Goal: Transaction & Acquisition: Purchase product/service

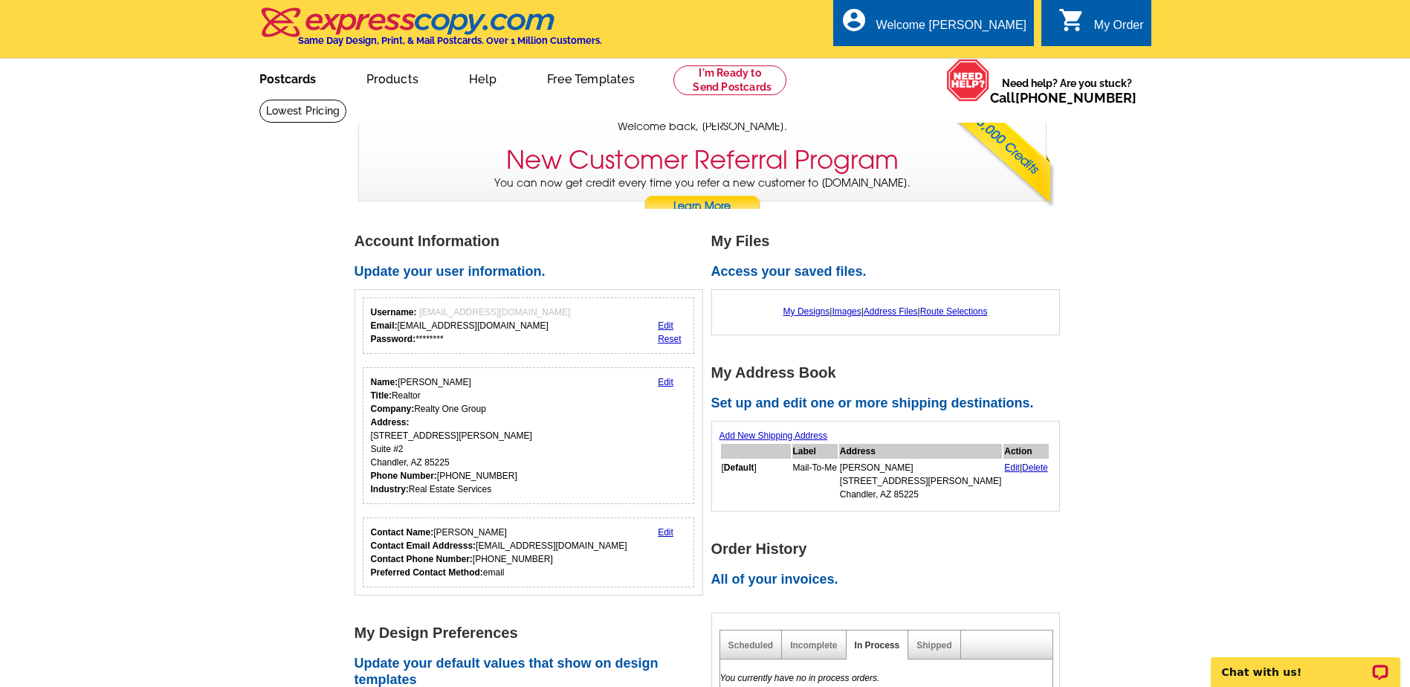
click at [294, 80] on link "Postcards" at bounding box center [288, 77] width 104 height 35
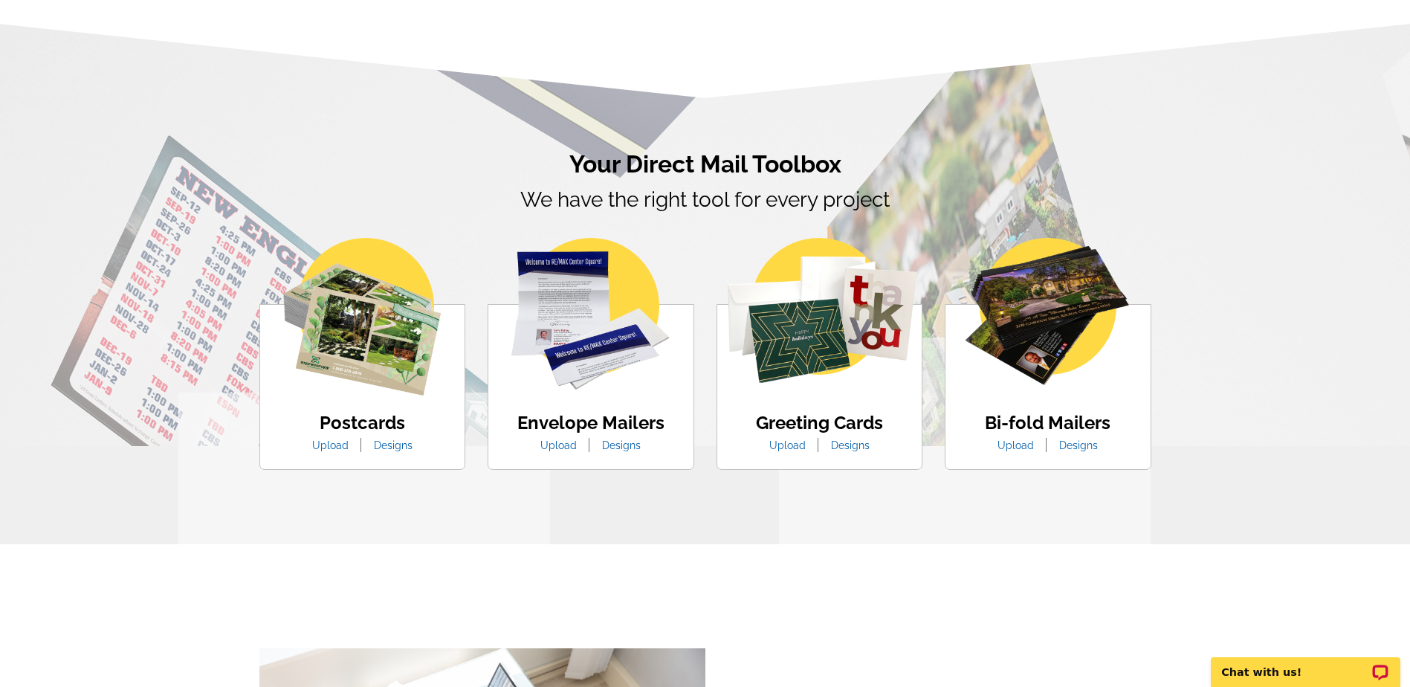
scroll to position [743, 0]
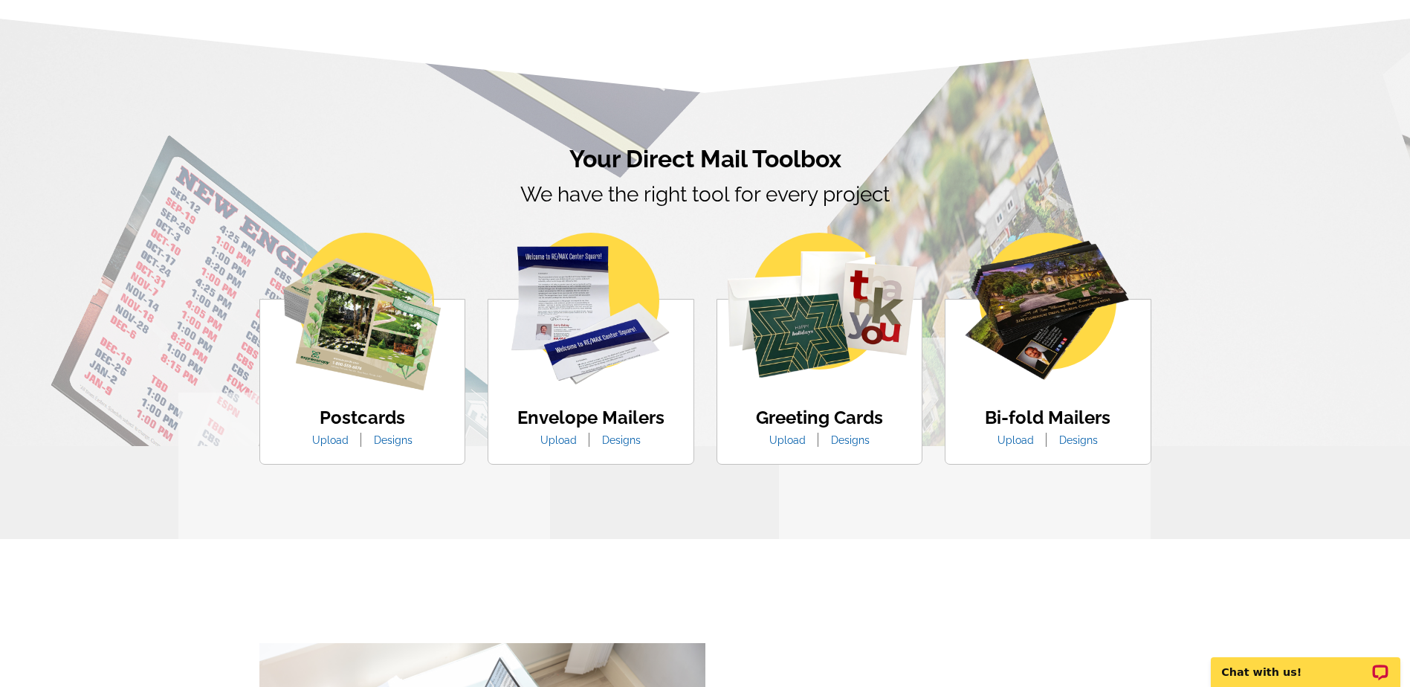
click at [389, 433] on ul "Upload Designs" at bounding box center [362, 440] width 123 height 18
click at [388, 444] on link "Designs" at bounding box center [393, 440] width 61 height 12
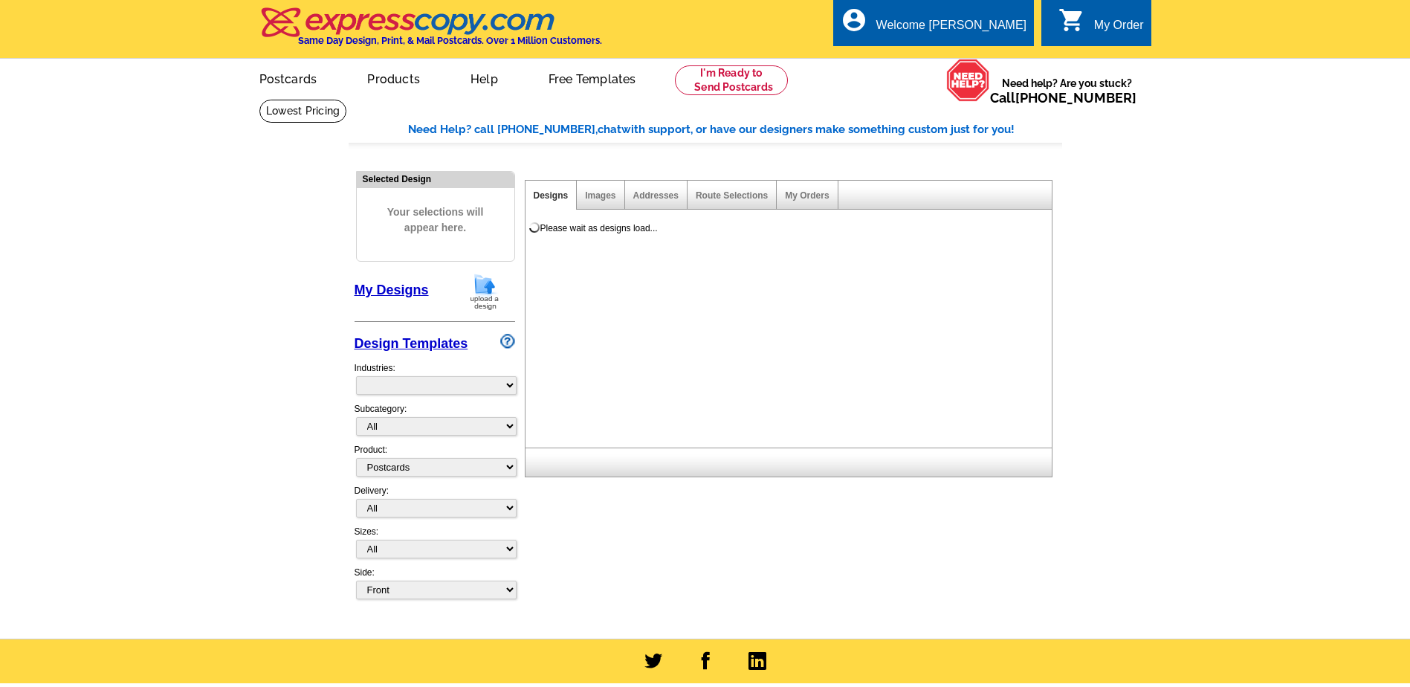
select select "1"
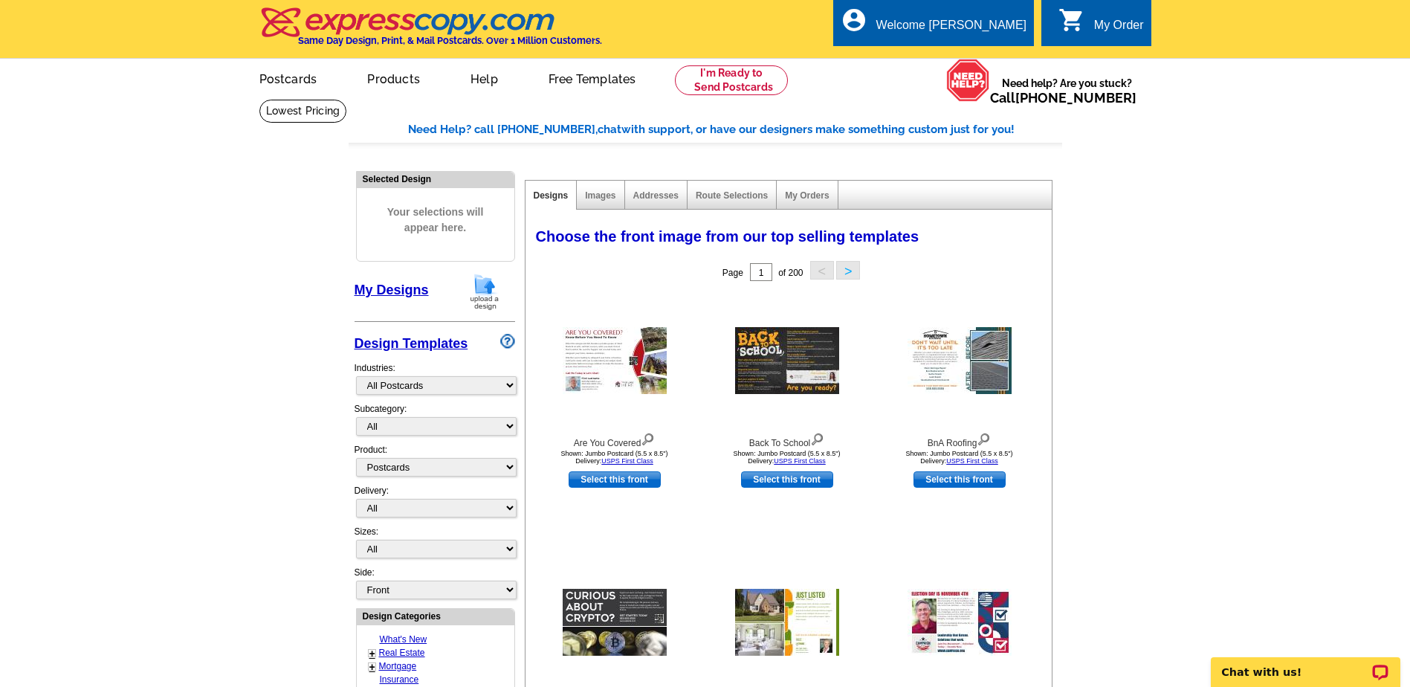
click at [441, 416] on div "Subcategory: All" at bounding box center [435, 422] width 161 height 41
click at [436, 425] on select "All" at bounding box center [436, 426] width 161 height 19
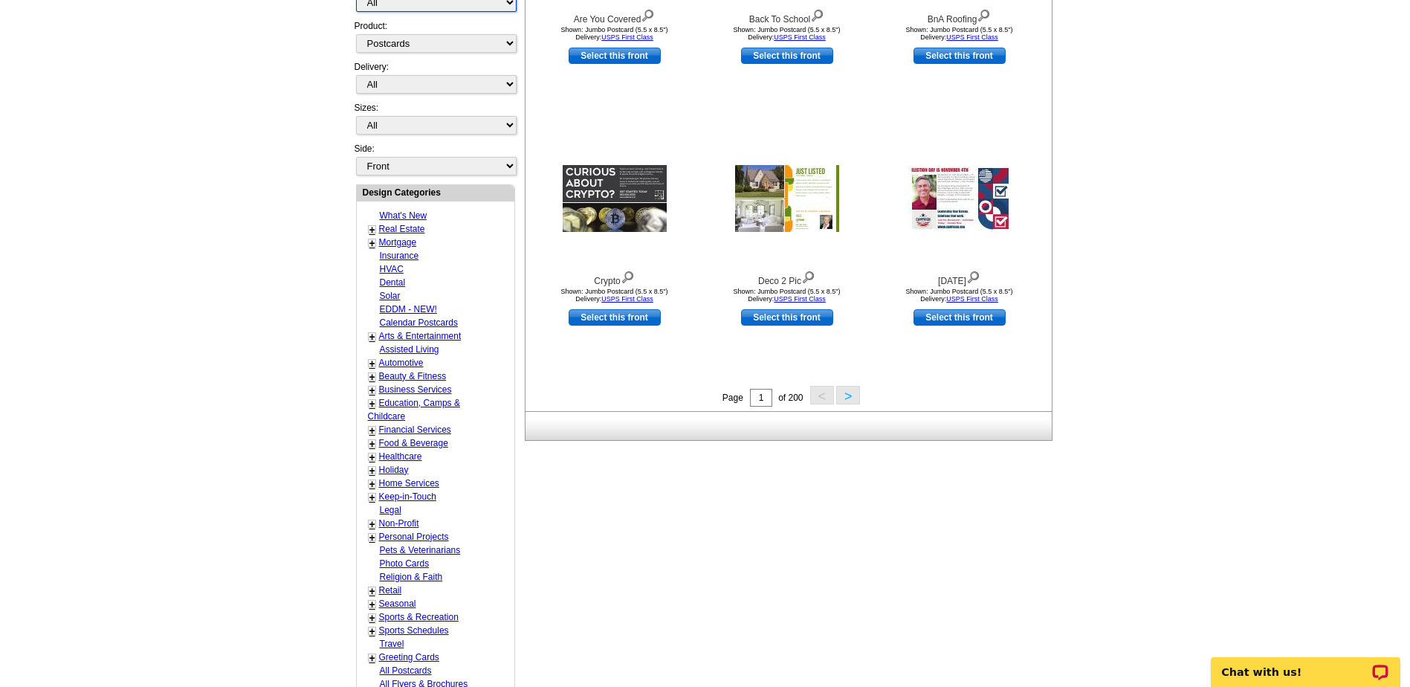
scroll to position [446, 0]
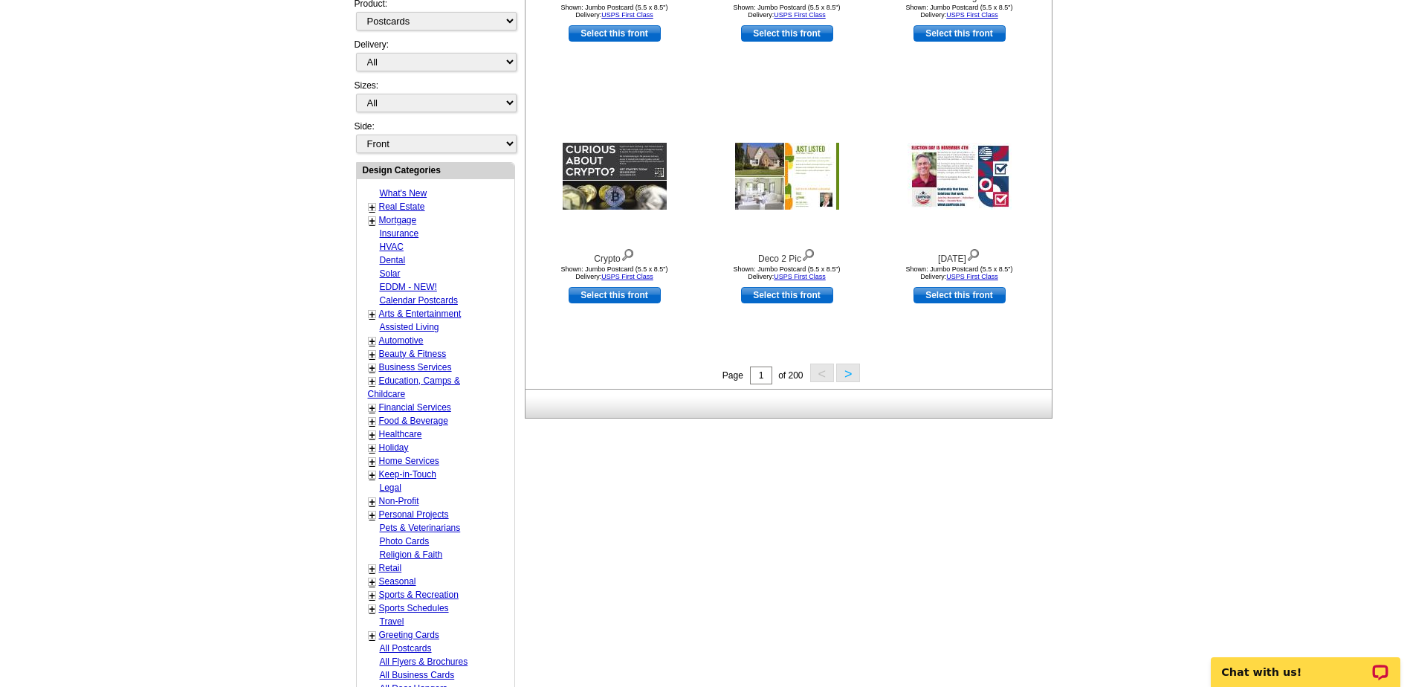
click at [439, 608] on link "Sports Schedules" at bounding box center [414, 608] width 70 height 10
select select "824"
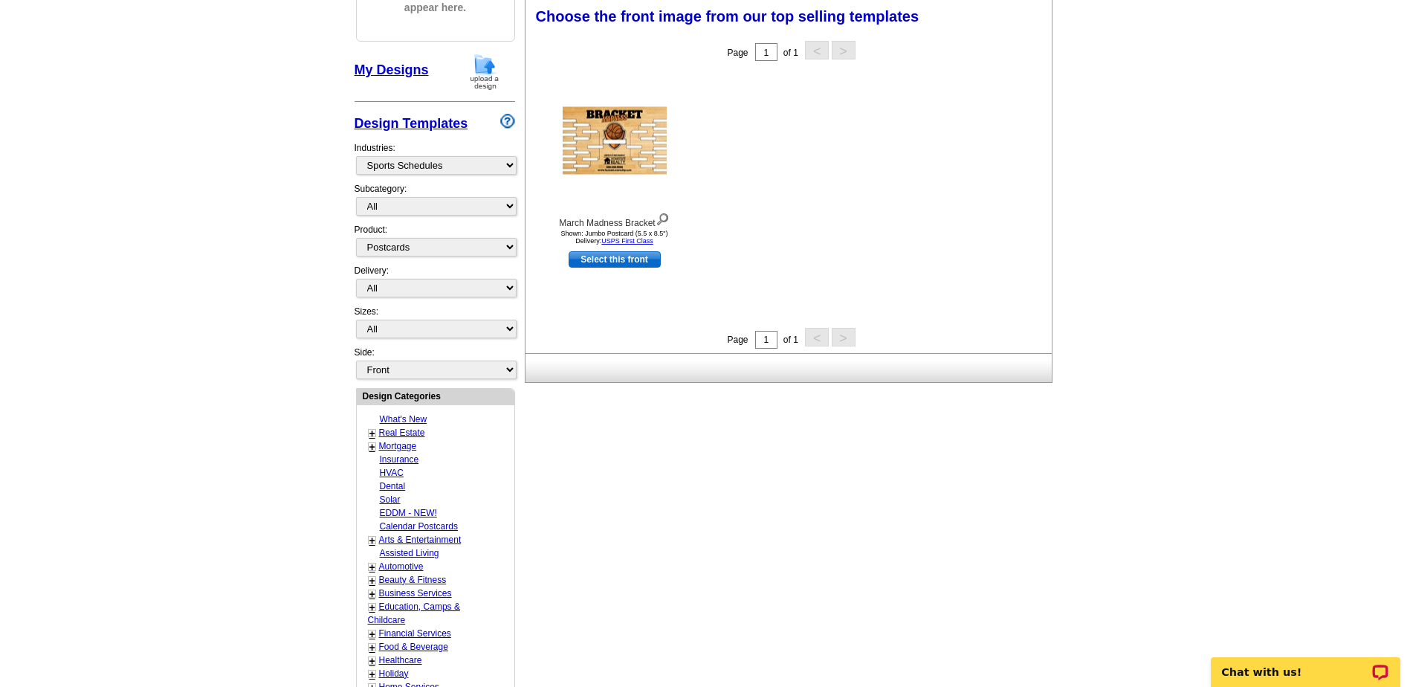
scroll to position [0, 0]
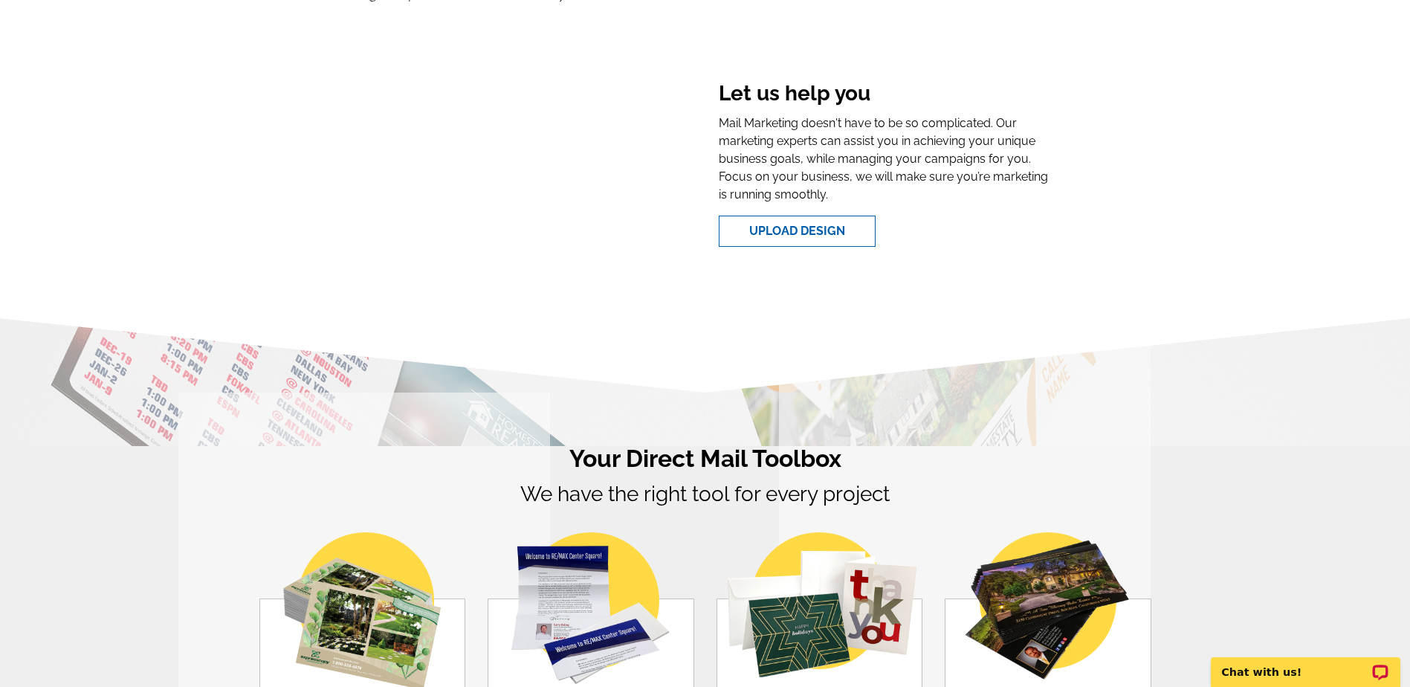
scroll to position [669, 0]
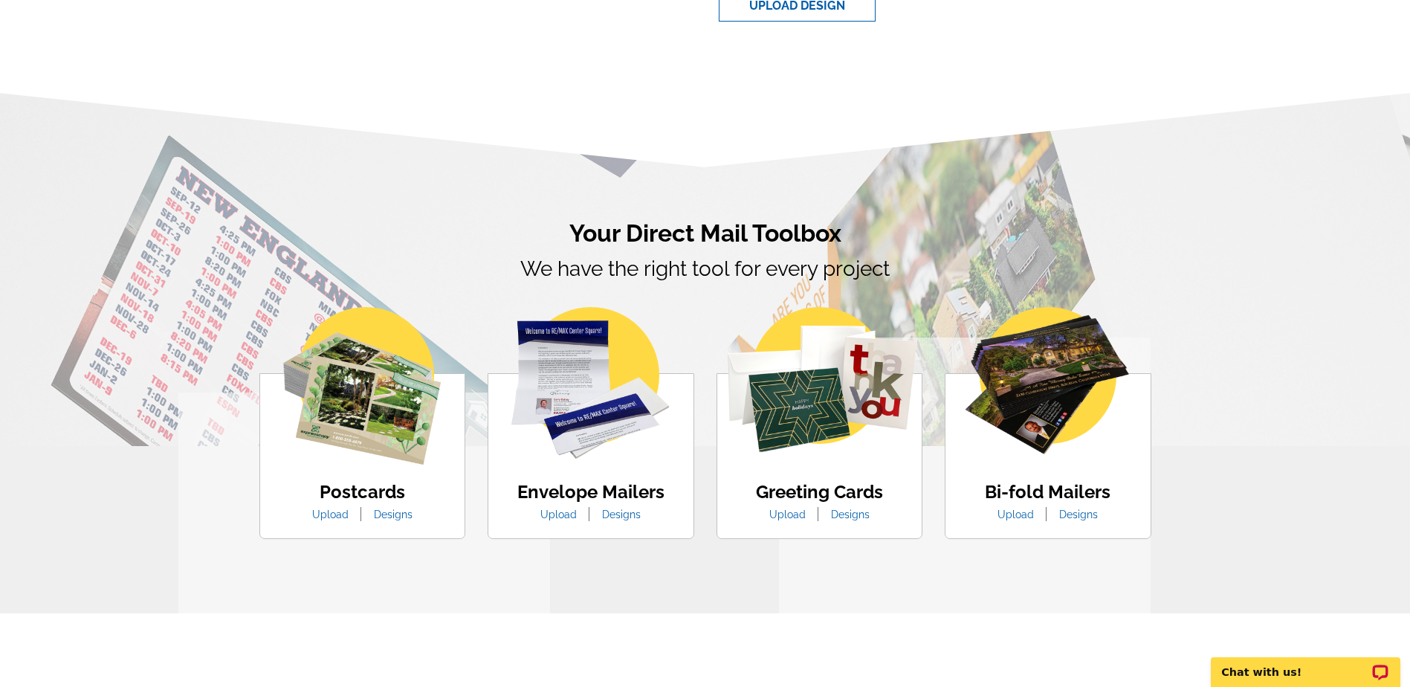
click at [384, 513] on link "Designs" at bounding box center [393, 514] width 61 height 12
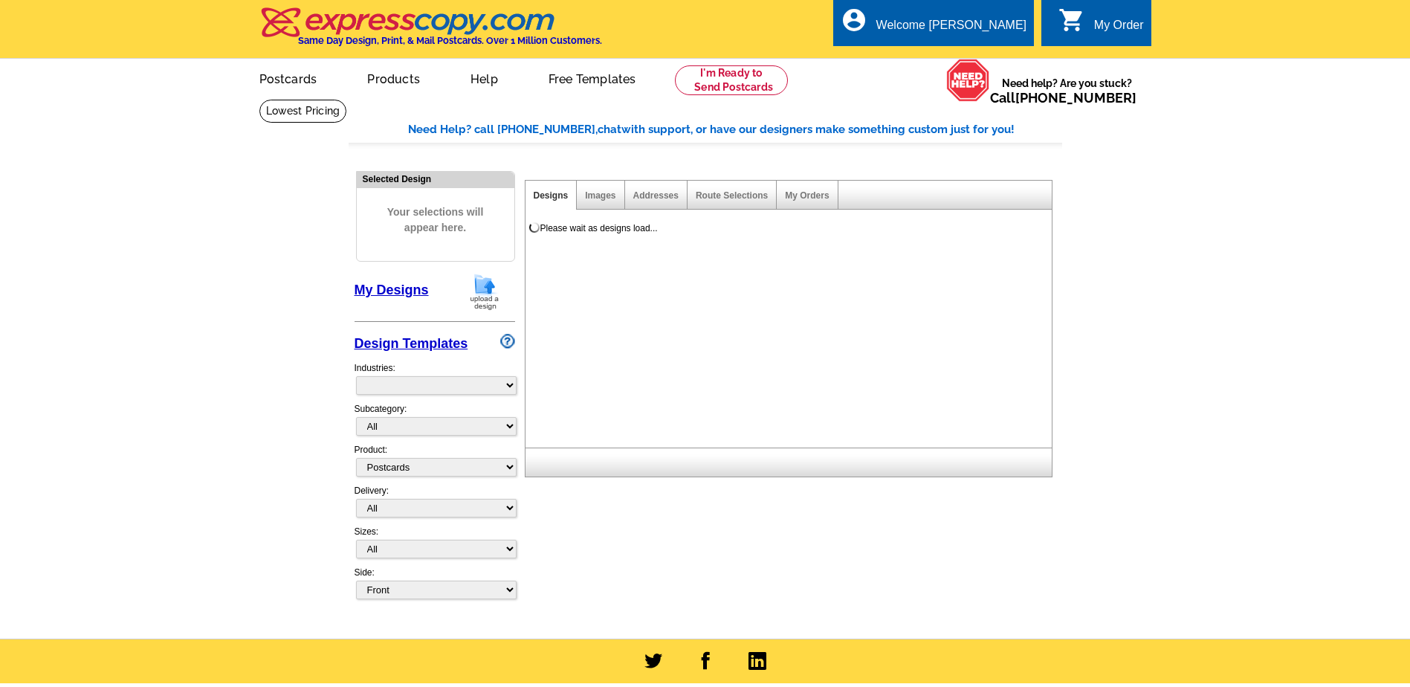
select select "1"
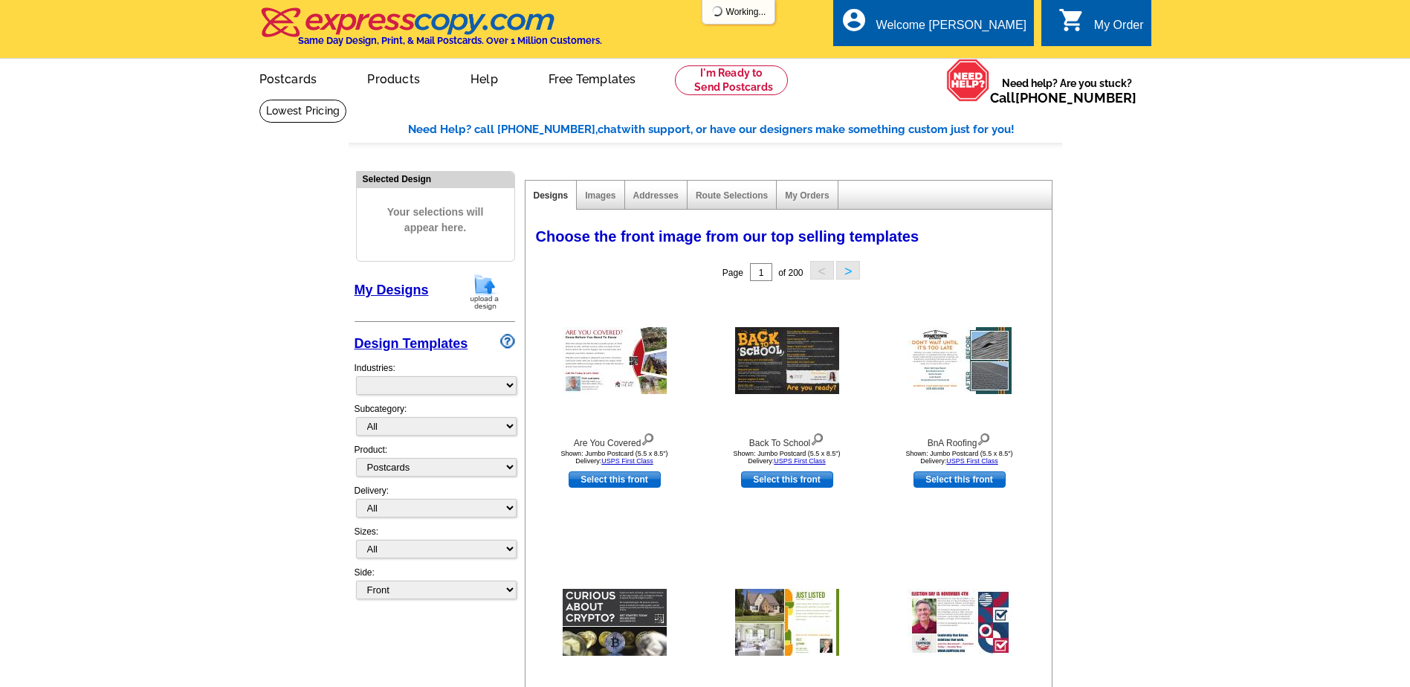
select select "971"
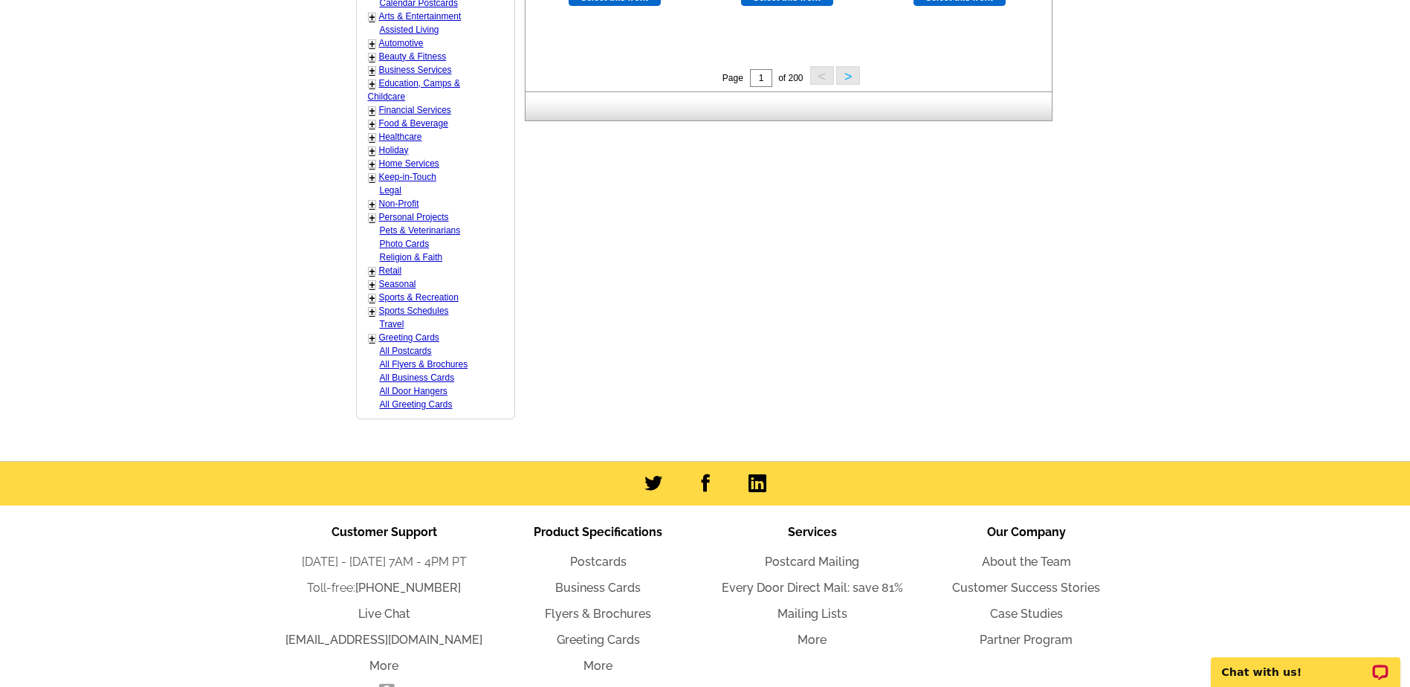
scroll to position [520, 0]
